Goal: Navigation & Orientation: Go to known website

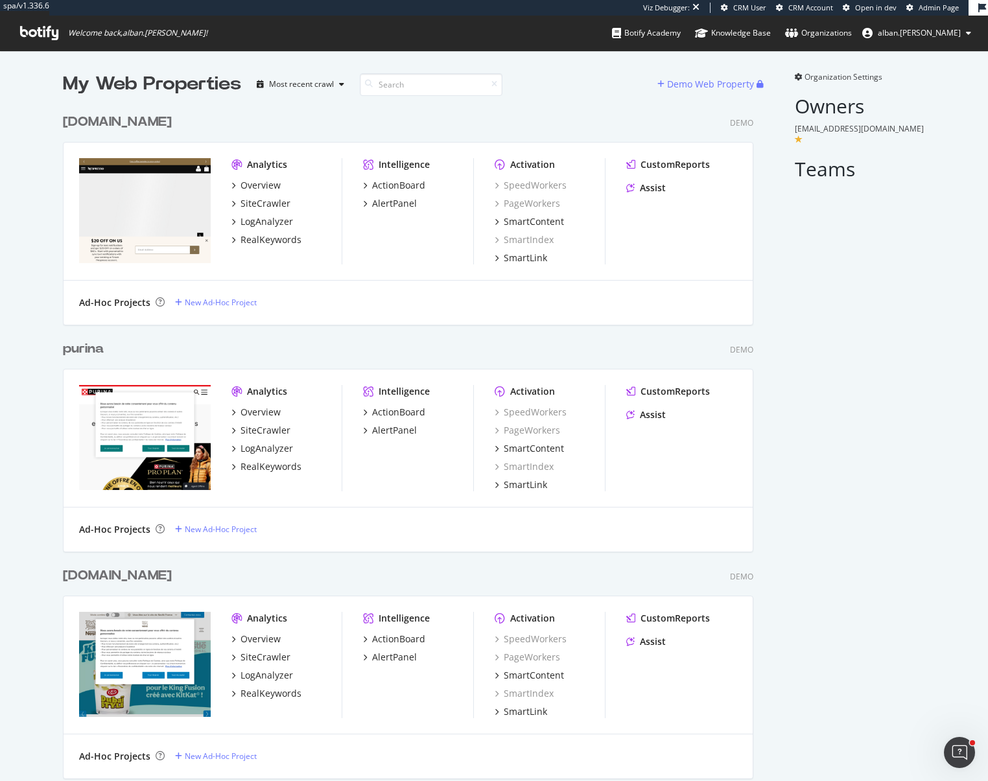
scroll to position [907, 700]
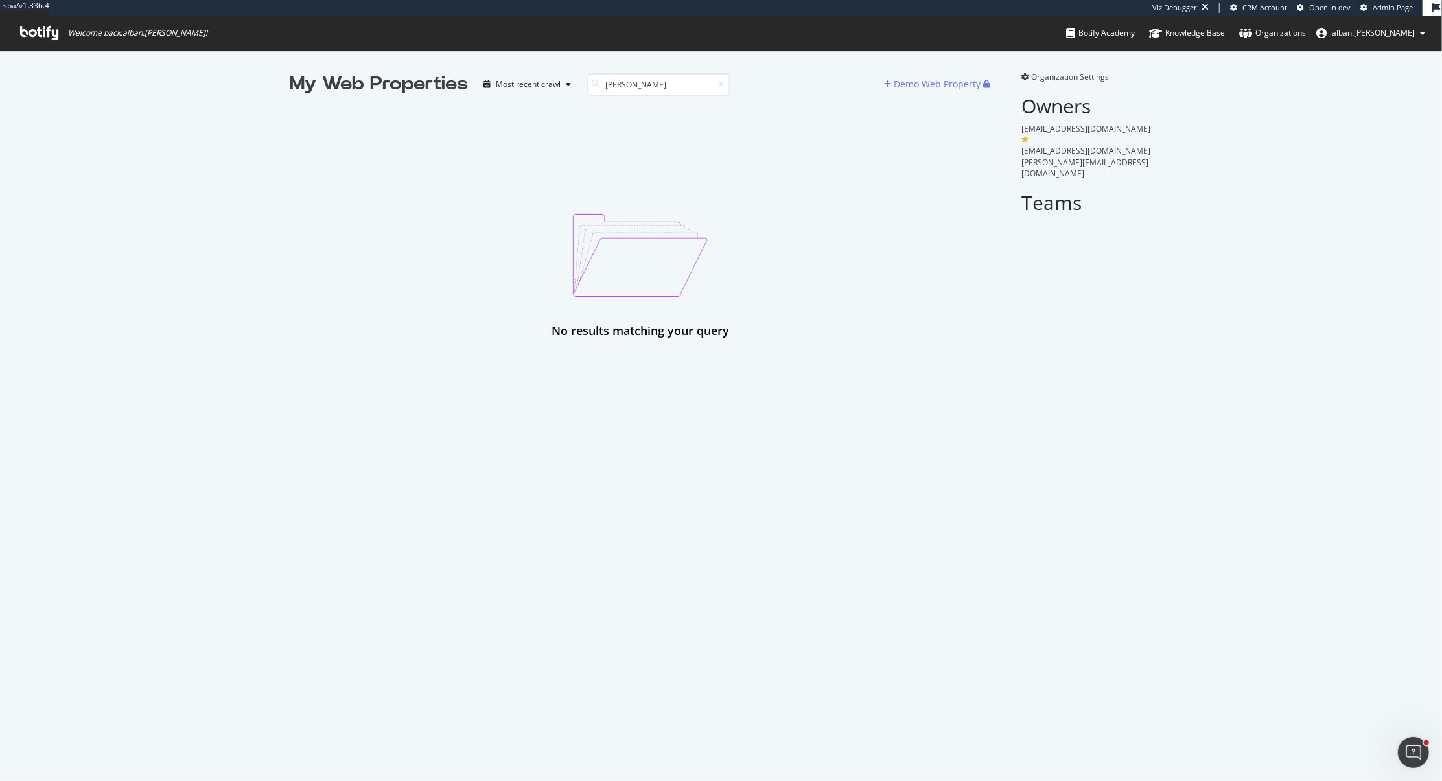
scroll to position [781, 1442]
click at [717, 88] on input "chau" at bounding box center [658, 84] width 143 height 23
click at [721, 86] on icon at bounding box center [722, 84] width 6 height 8
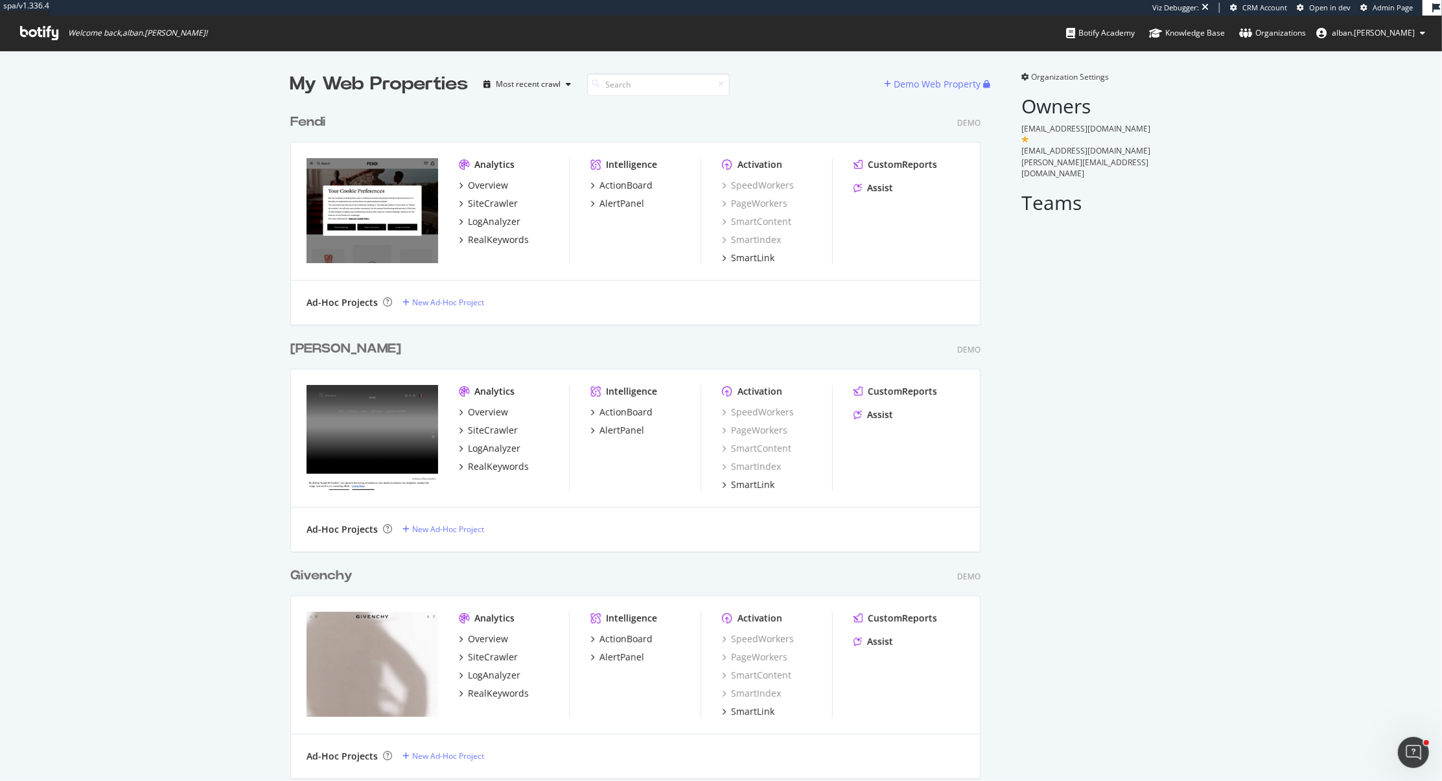
scroll to position [3972, 700]
